Goal: Information Seeking & Learning: Find specific page/section

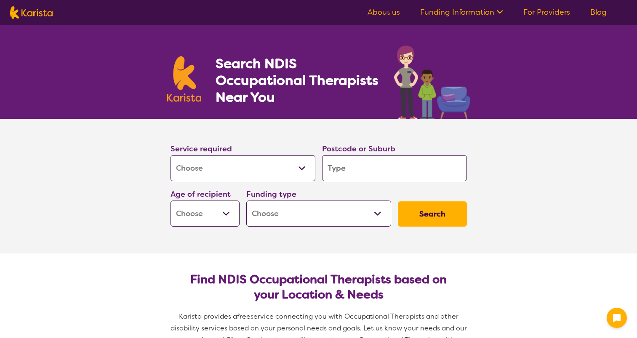
select select "[MEDICAL_DATA]"
type input "3"
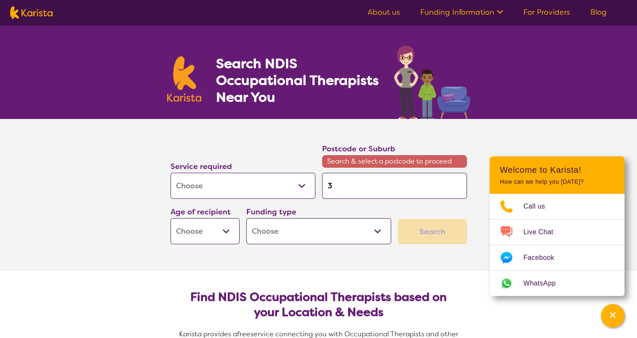
type input "31"
type input "310"
type input "3105"
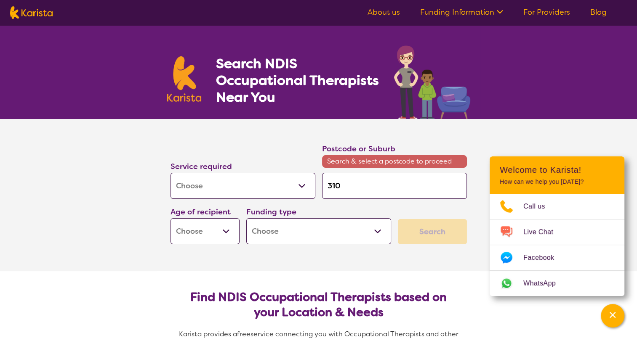
type input "3105"
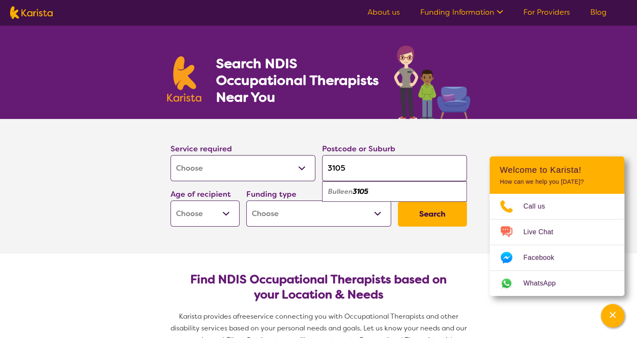
type input "3105"
click at [213, 220] on select "Early Childhood - 0 to 9 Child - 10 to 11 Adolescent - 12 to 17 Adult - 18 to 6…" at bounding box center [204, 214] width 69 height 26
select select "EC"
click at [170, 201] on select "Early Childhood - 0 to 9 Child - 10 to 11 Adolescent - 12 to 17 Adult - 18 to 6…" at bounding box center [204, 214] width 69 height 26
select select "EC"
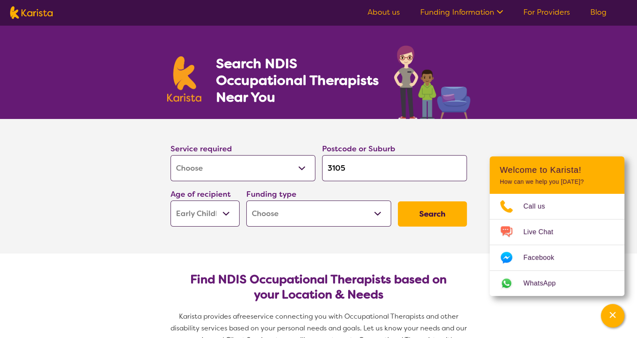
click at [303, 212] on select "Home Care Package (HCP) National Disability Insurance Scheme (NDIS) I don't know" at bounding box center [318, 214] width 145 height 26
drag, startPoint x: 303, startPoint y: 212, endPoint x: 319, endPoint y: 209, distance: 16.3
click at [305, 211] on select "Home Care Package (HCP) National Disability Insurance Scheme (NDIS) I don't know" at bounding box center [318, 214] width 145 height 26
click at [348, 219] on select "Home Care Package (HCP) National Disability Insurance Scheme (NDIS) I don't know" at bounding box center [318, 214] width 145 height 26
select select "i-don-t-know"
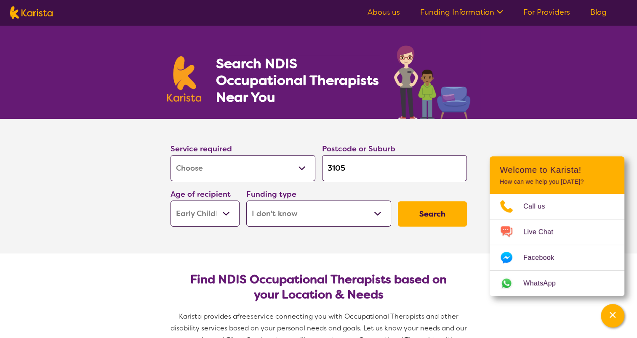
click at [246, 201] on select "Home Care Package (HCP) National Disability Insurance Scheme (NDIS) I don't know" at bounding box center [318, 214] width 145 height 26
select select "i-don-t-know"
click at [447, 218] on button "Search" at bounding box center [432, 214] width 69 height 25
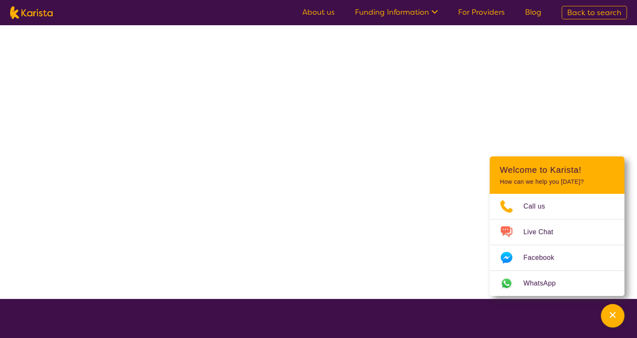
select select "[MEDICAL_DATA]"
select select "EC"
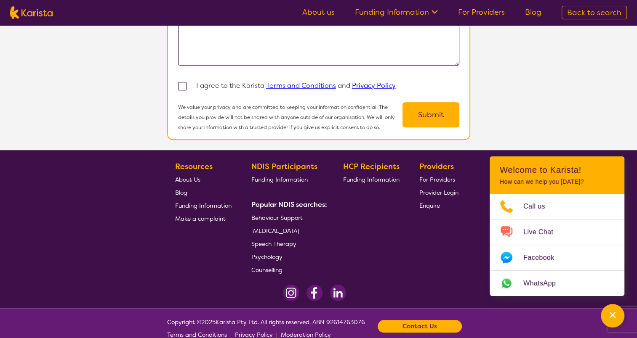
scroll to position [779, 0]
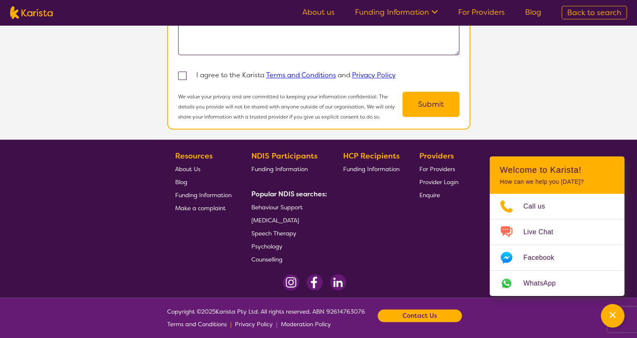
select select "[MEDICAL_DATA]"
select select "EC"
select select "i-don-t-know"
select select "[MEDICAL_DATA]"
select select "EC"
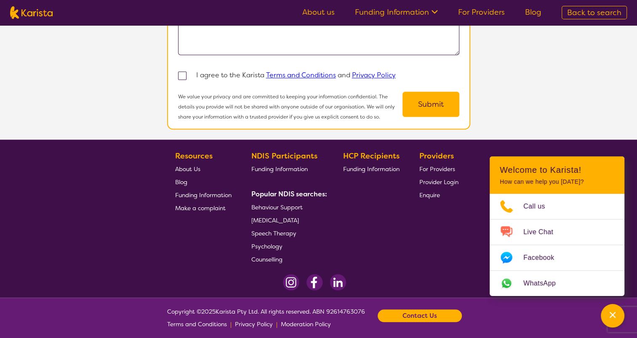
select select "i-don-t-know"
